Goal: Find specific page/section: Find specific page/section

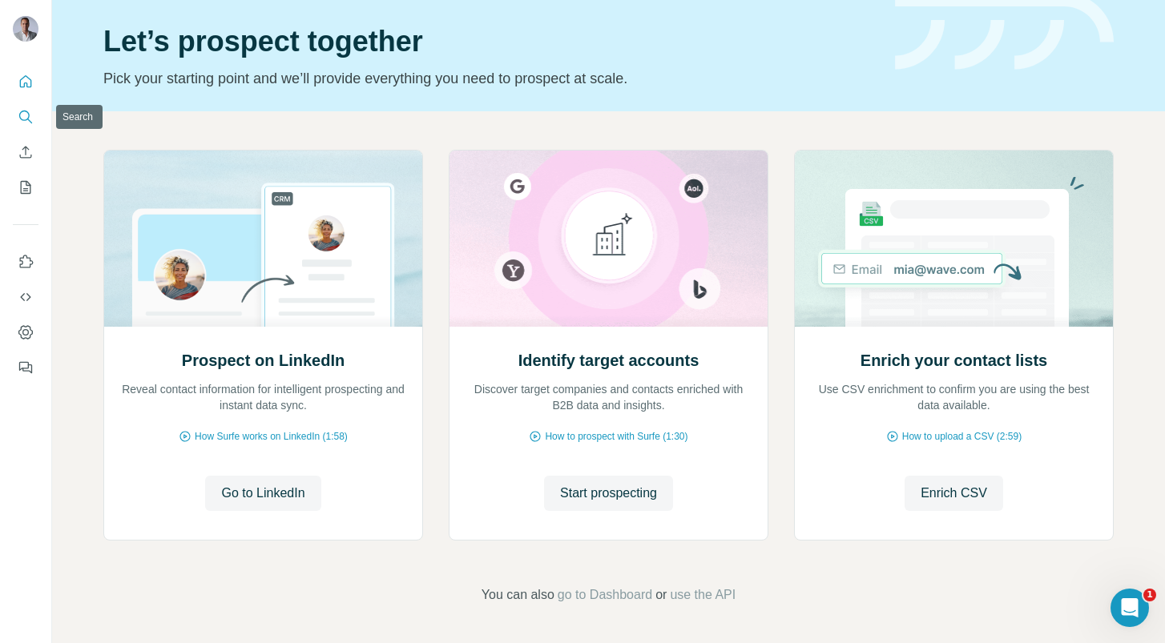
click at [27, 123] on icon "Search" at bounding box center [26, 117] width 16 height 16
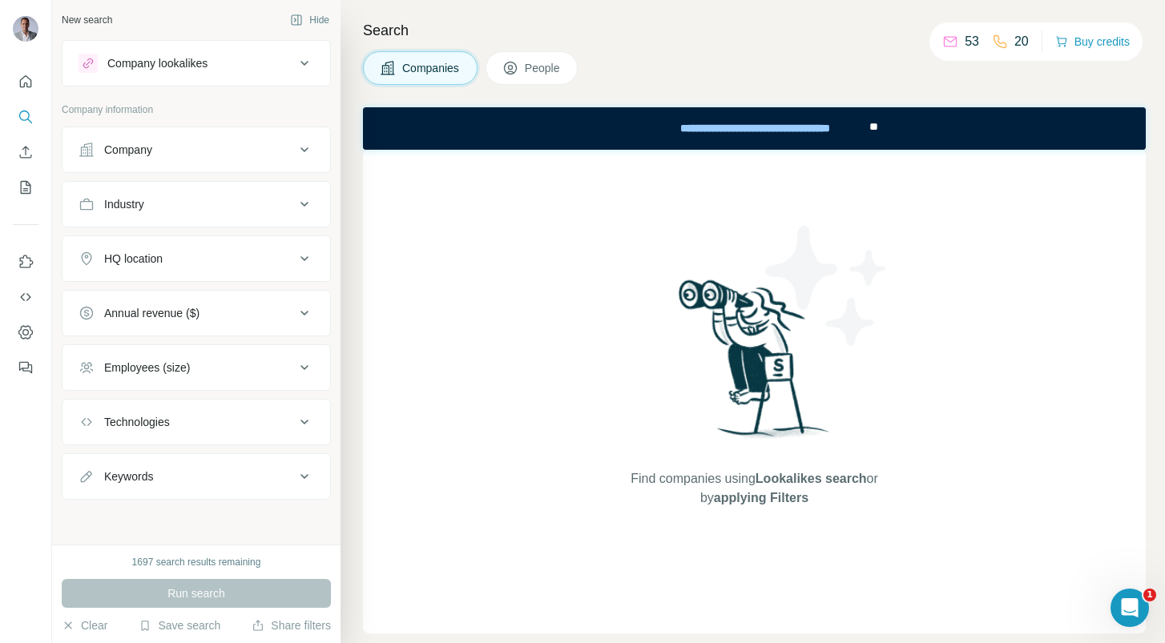
click at [503, 71] on button "People" at bounding box center [531, 68] width 93 height 34
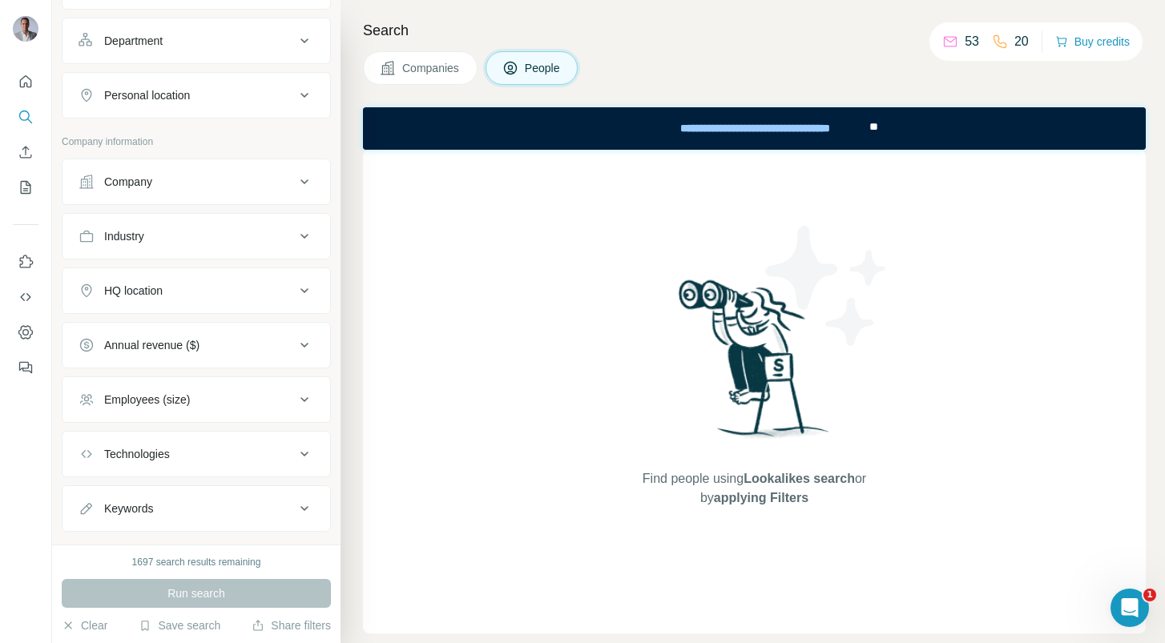
scroll to position [224, 0]
